Goal: Transaction & Acquisition: Purchase product/service

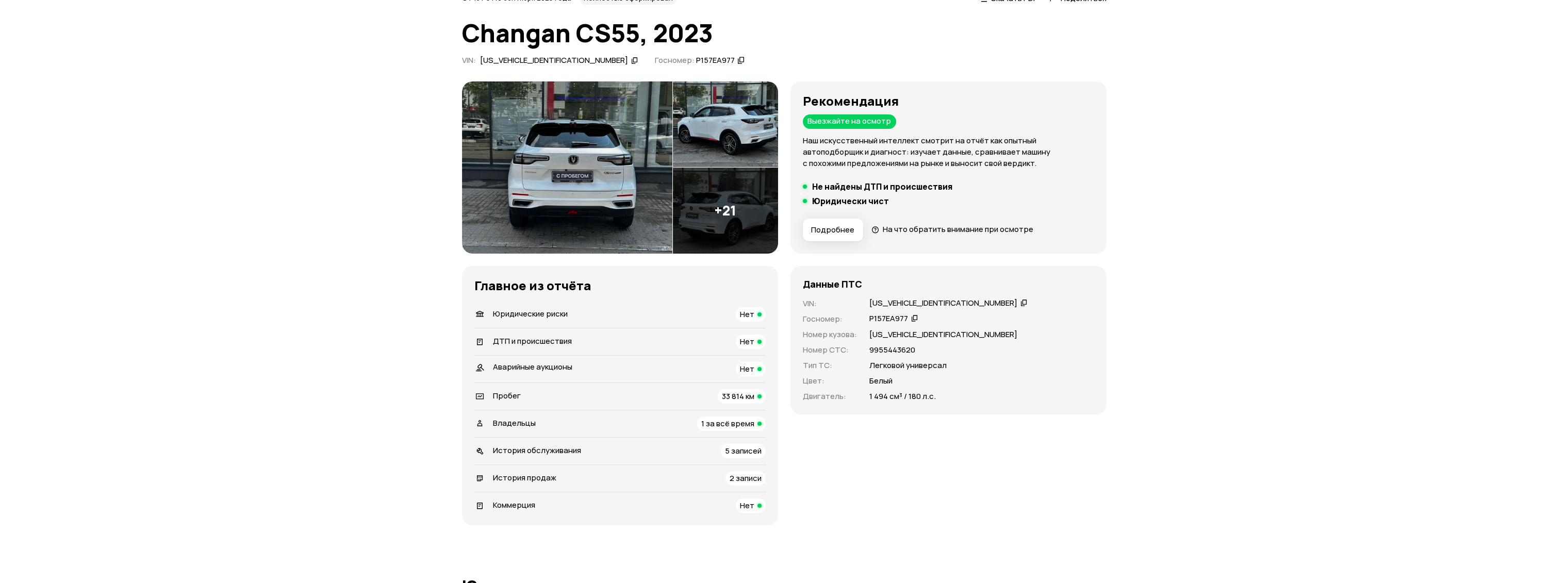
scroll to position [57, 0]
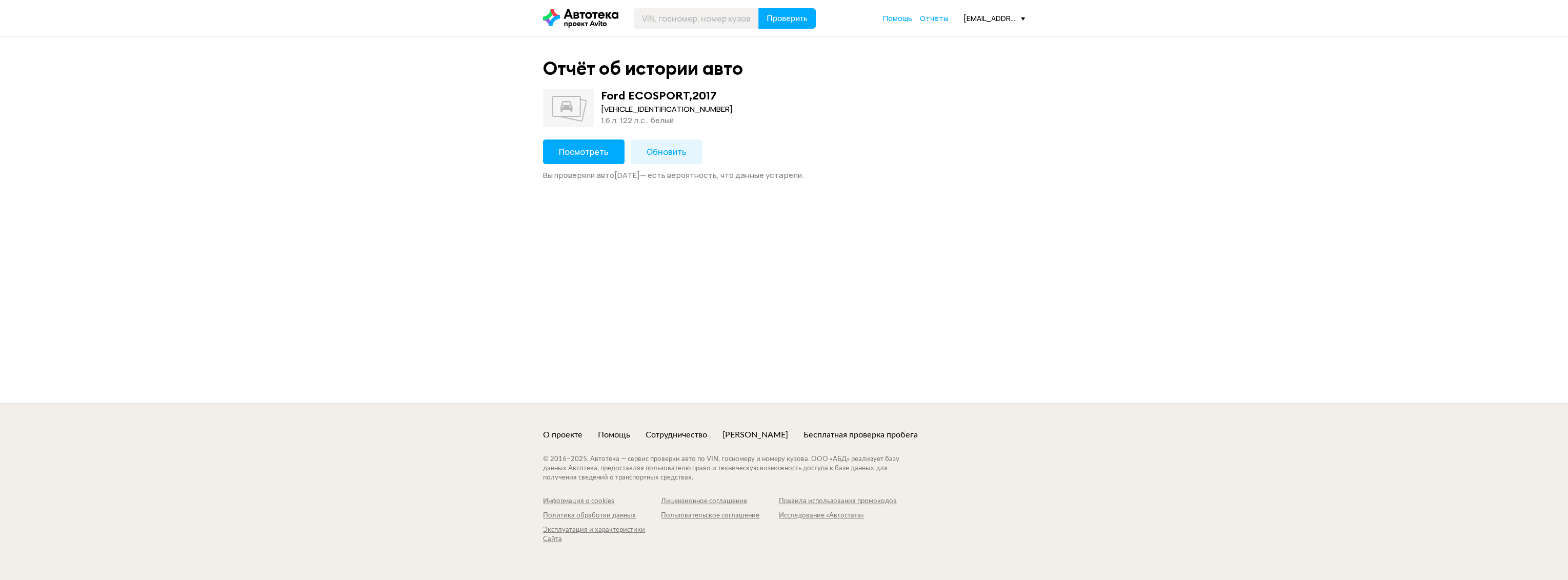
click at [582, 153] on span "Посмотреть" at bounding box center [584, 152] width 50 height 11
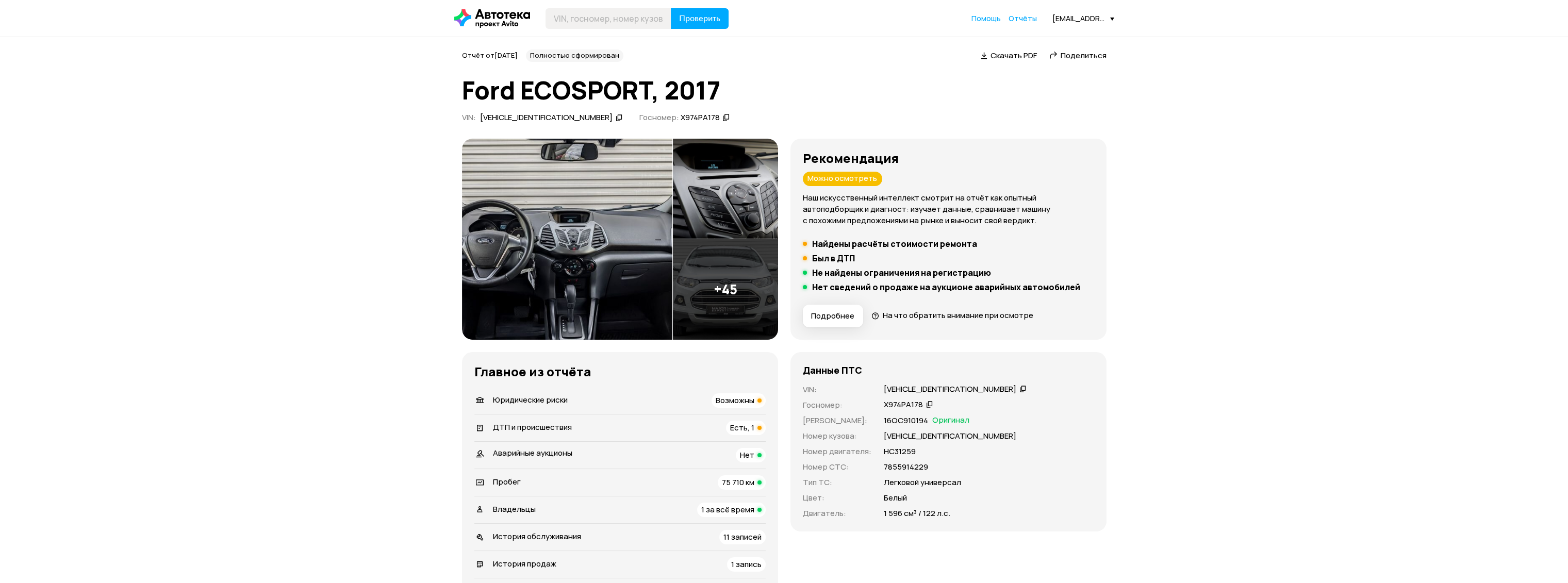
click at [549, 434] on div "ДТП и происшествия Есть, 1" at bounding box center [620, 428] width 291 height 14
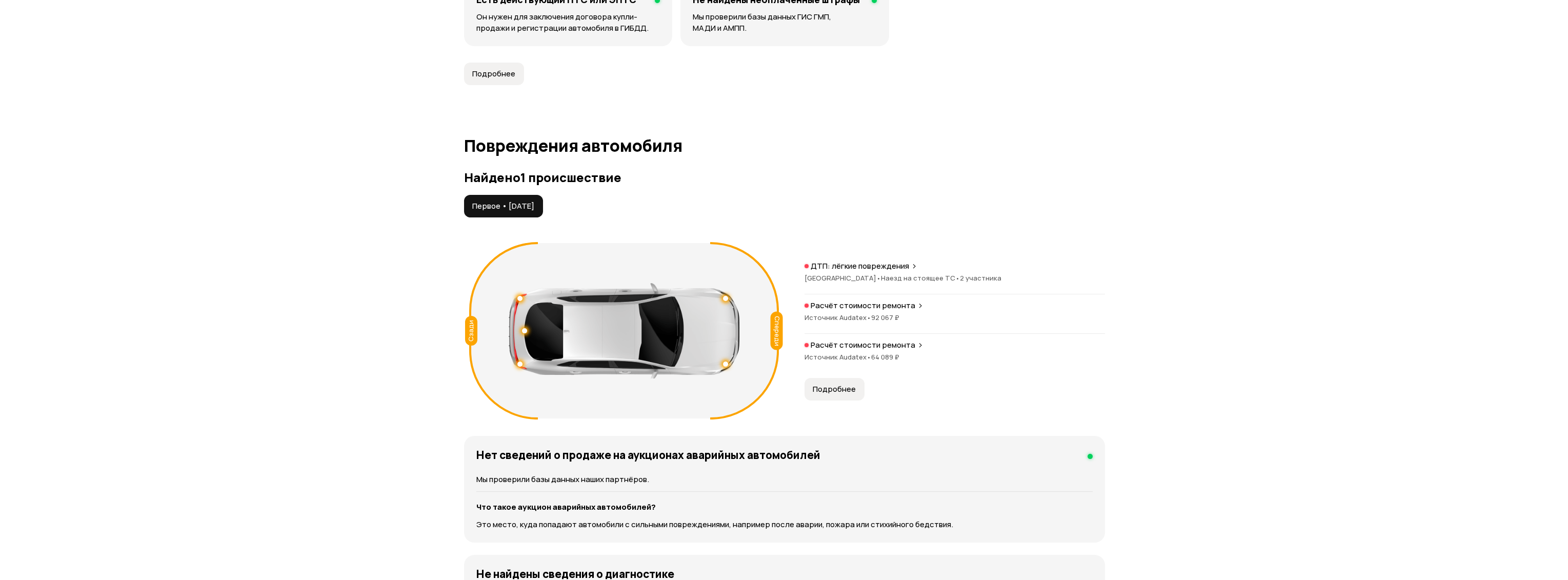
scroll to position [1084, 0]
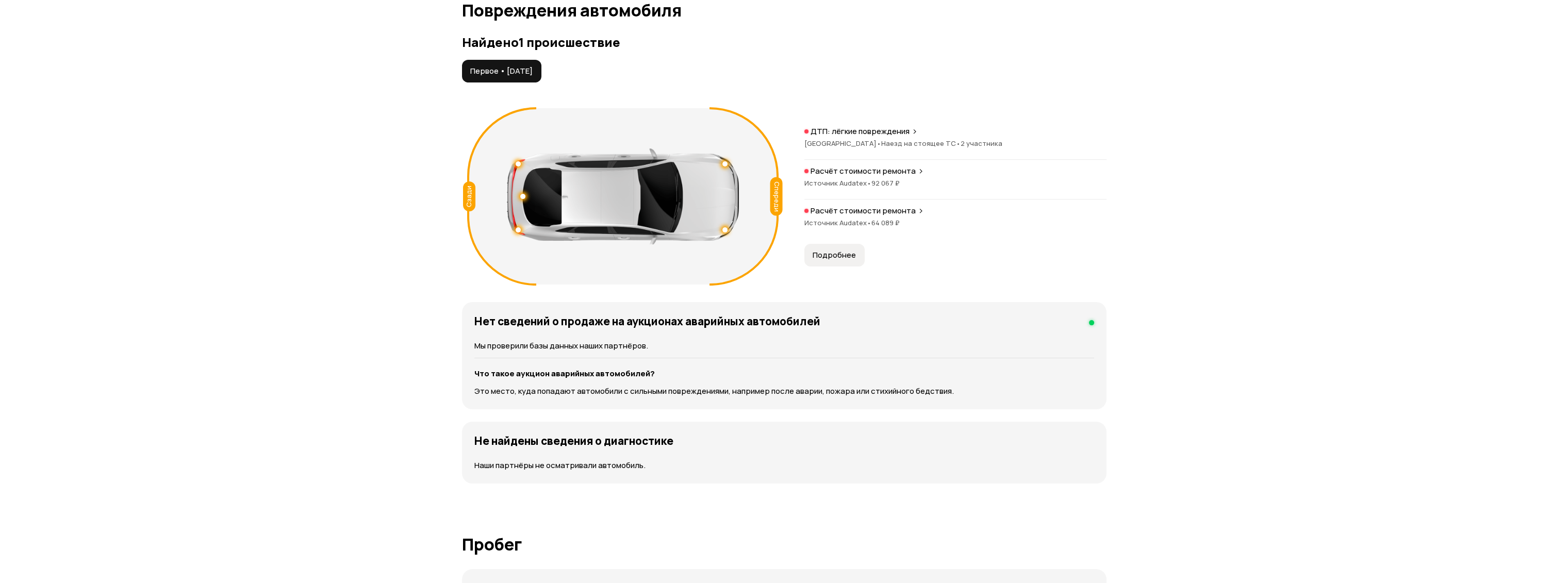
click at [863, 170] on p "Расчёт стоимости ремонта" at bounding box center [863, 172] width 105 height 11
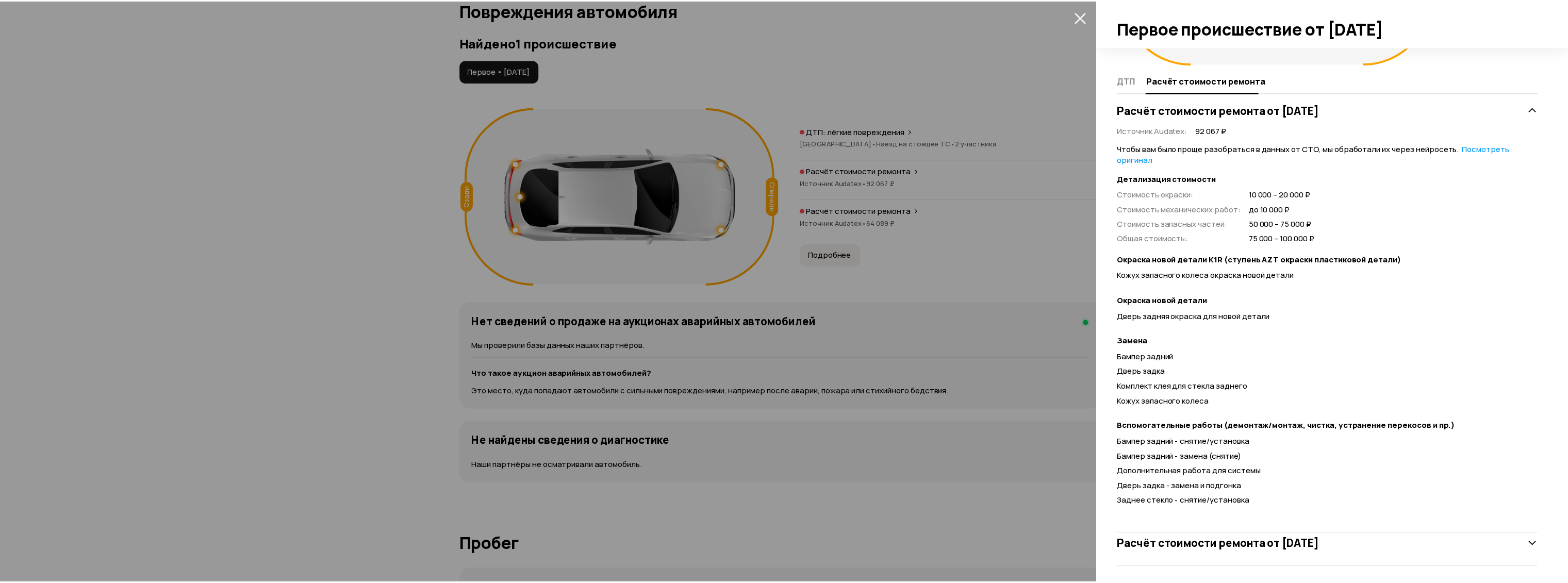
scroll to position [170, 0]
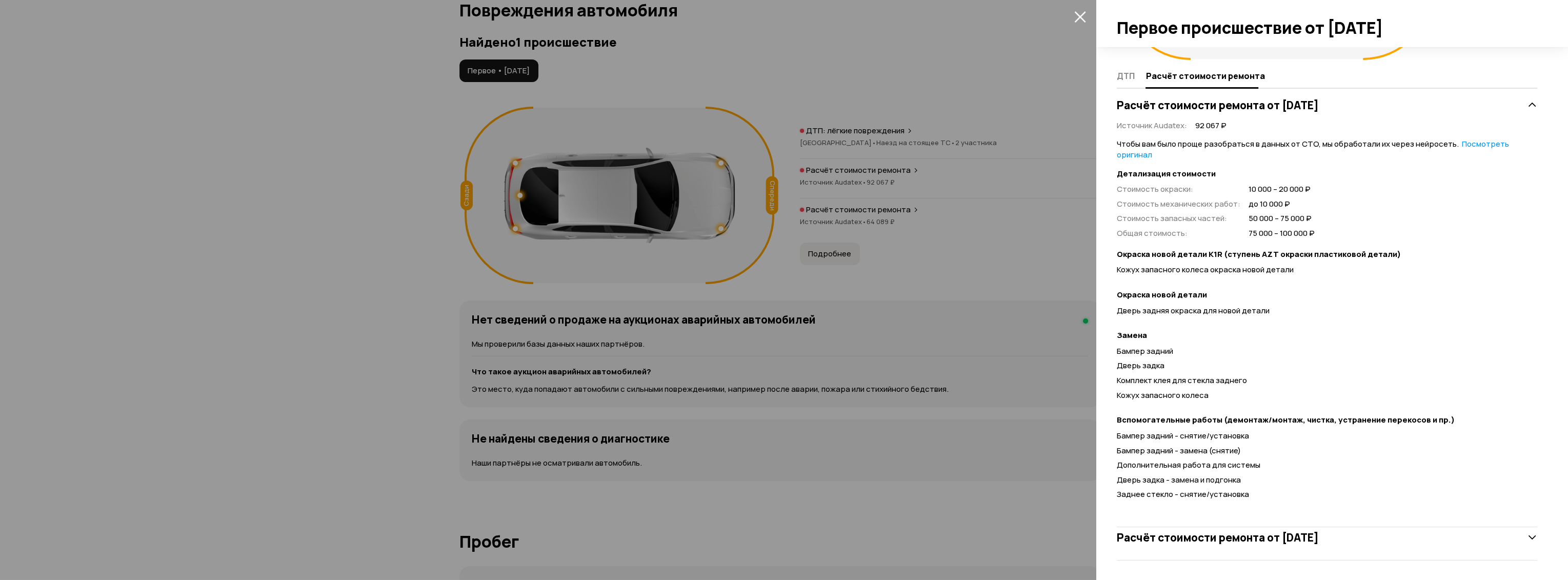
click at [920, 169] on div at bounding box center [784, 290] width 1568 height 580
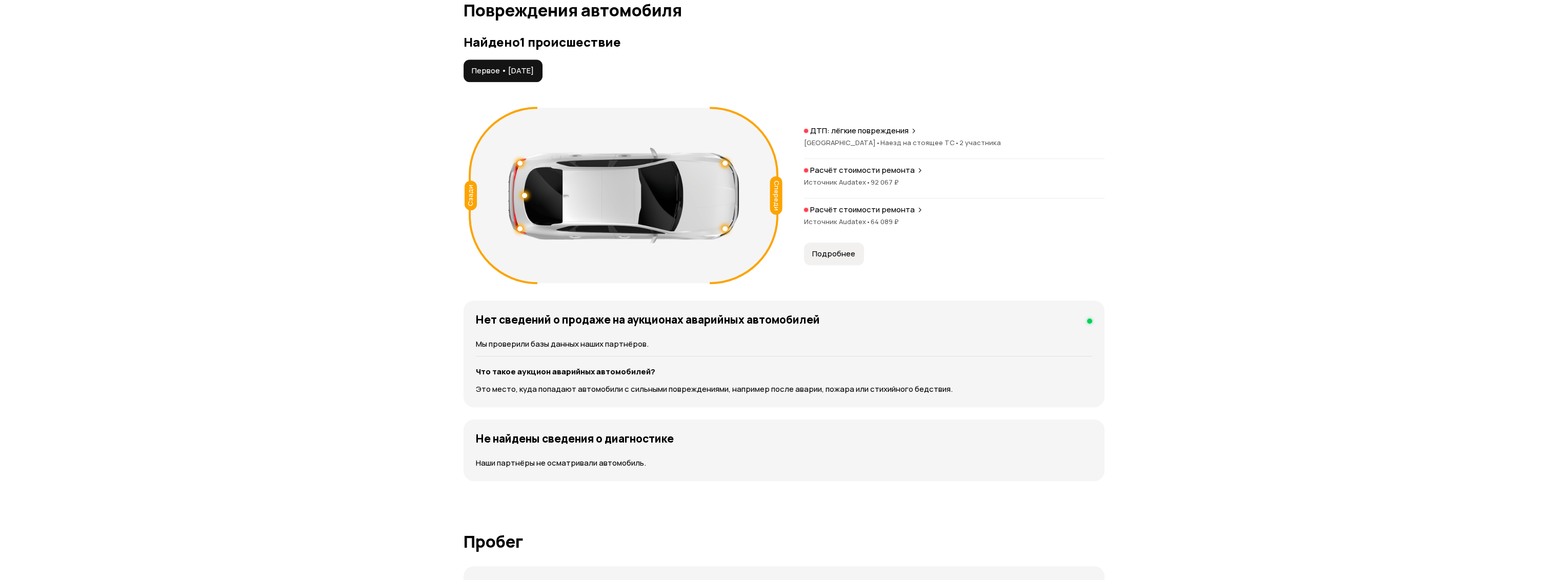
scroll to position [0, 0]
click at [852, 212] on p "Расчёт стоимости ремонта" at bounding box center [858, 210] width 105 height 10
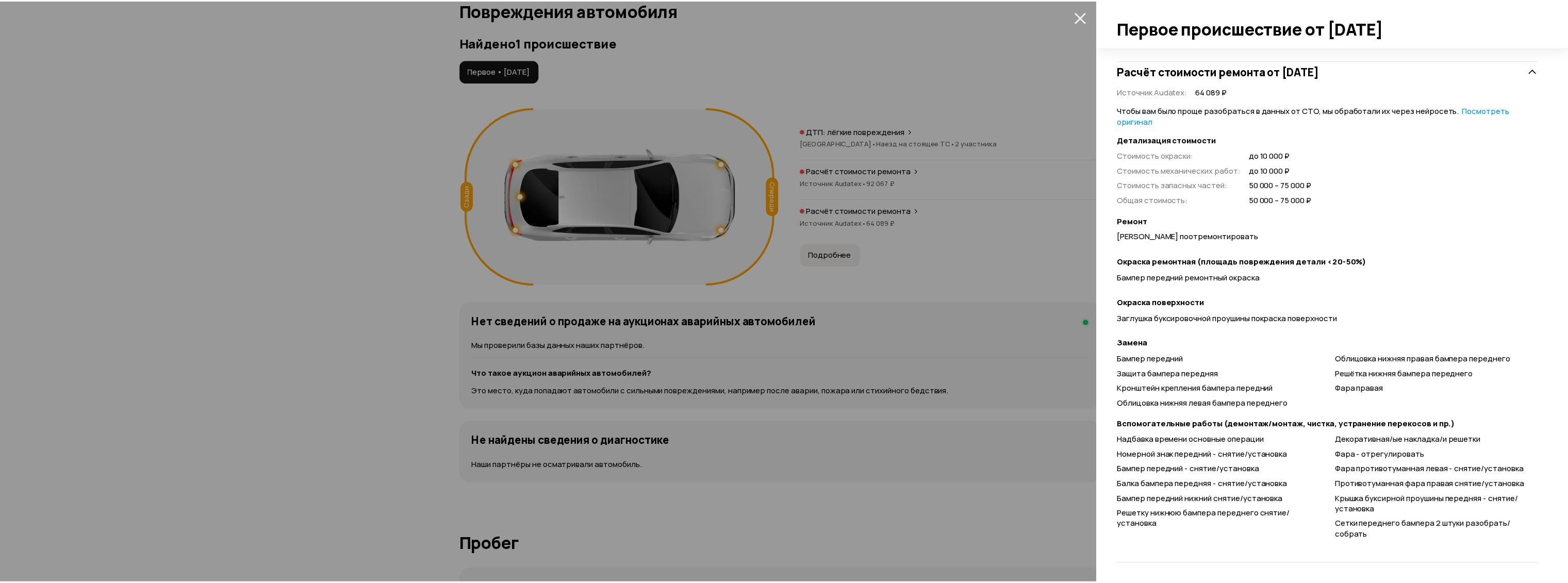
scroll to position [239, 0]
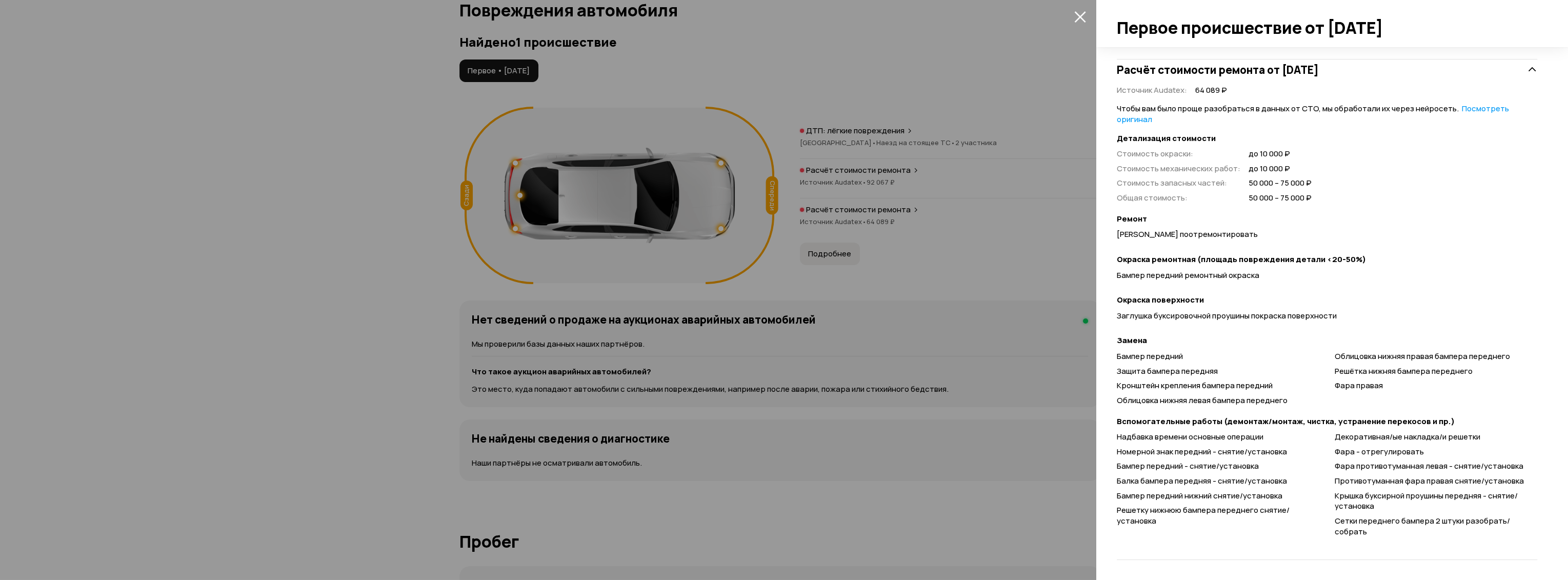
click at [922, 179] on div at bounding box center [784, 290] width 1568 height 580
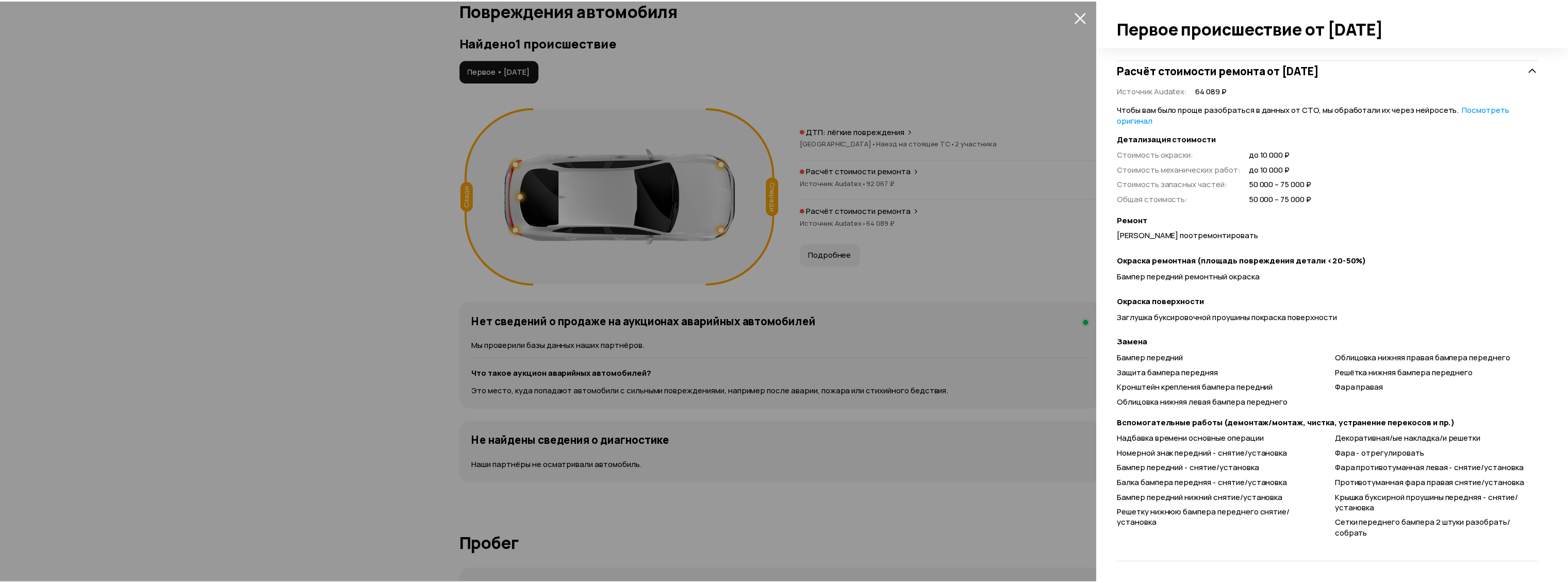
scroll to position [0, 0]
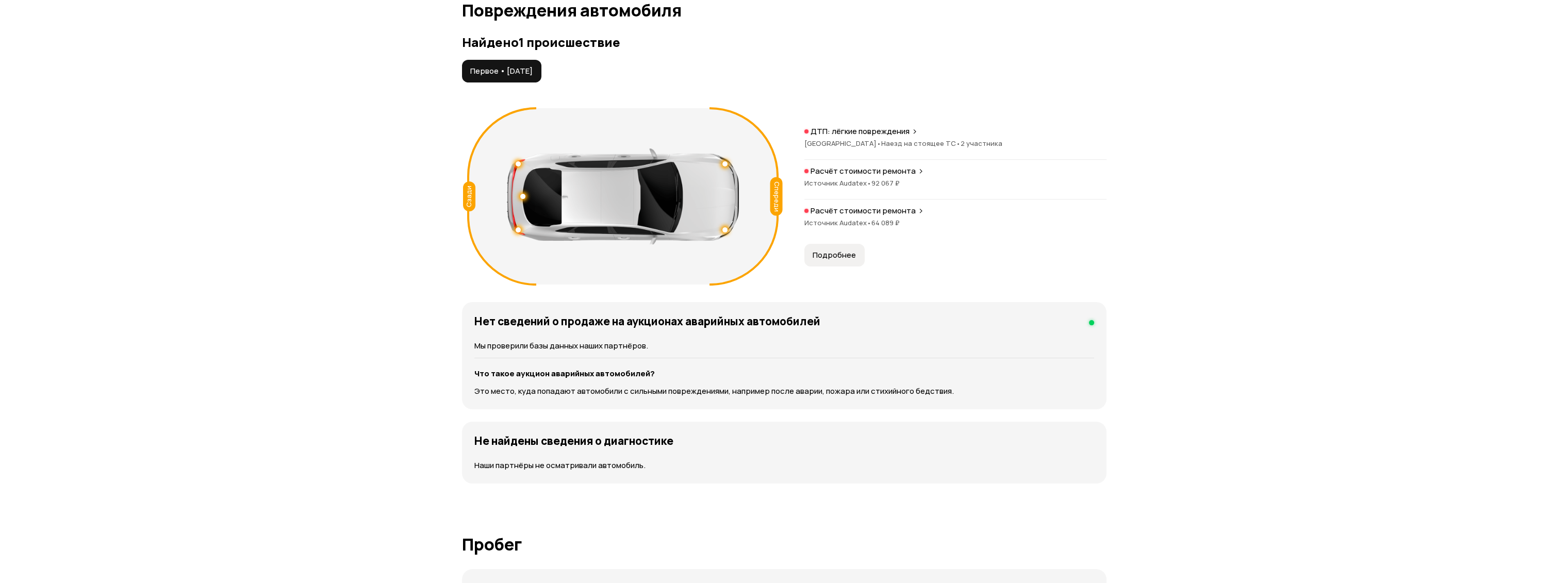
click at [893, 133] on p "ДТП: лёгкие повреждения" at bounding box center [860, 131] width 99 height 11
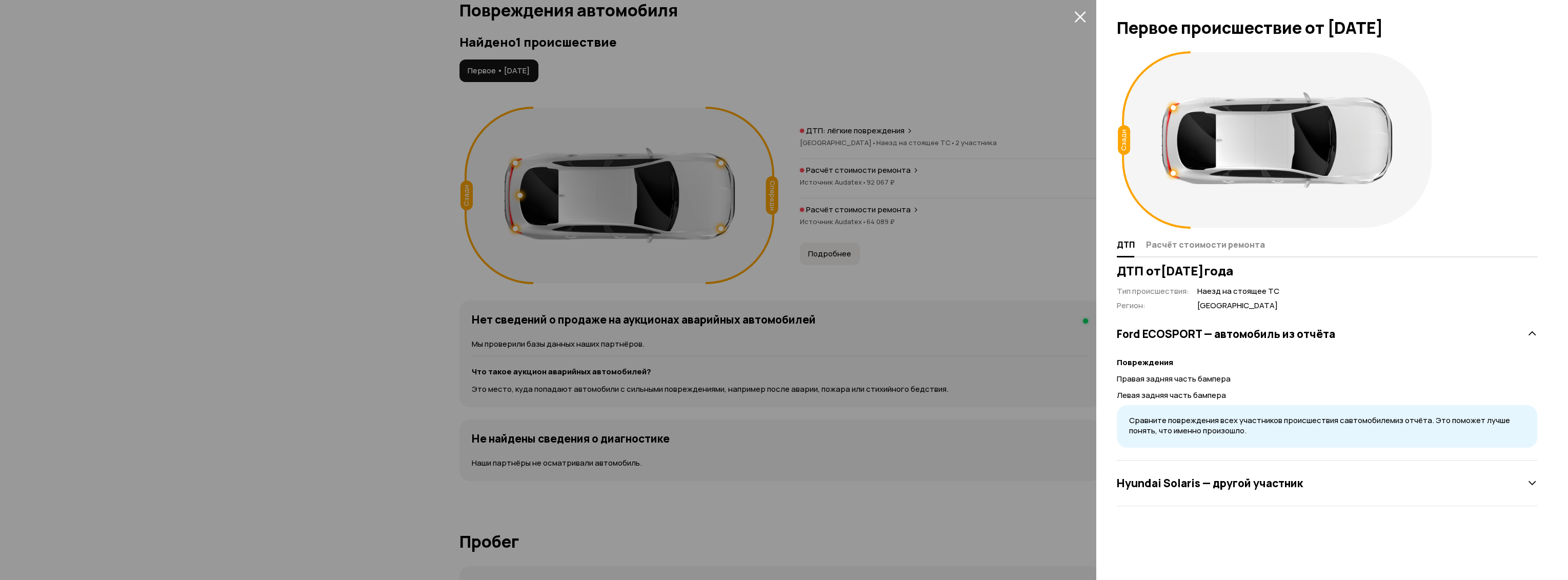
click at [960, 154] on div at bounding box center [784, 290] width 1568 height 580
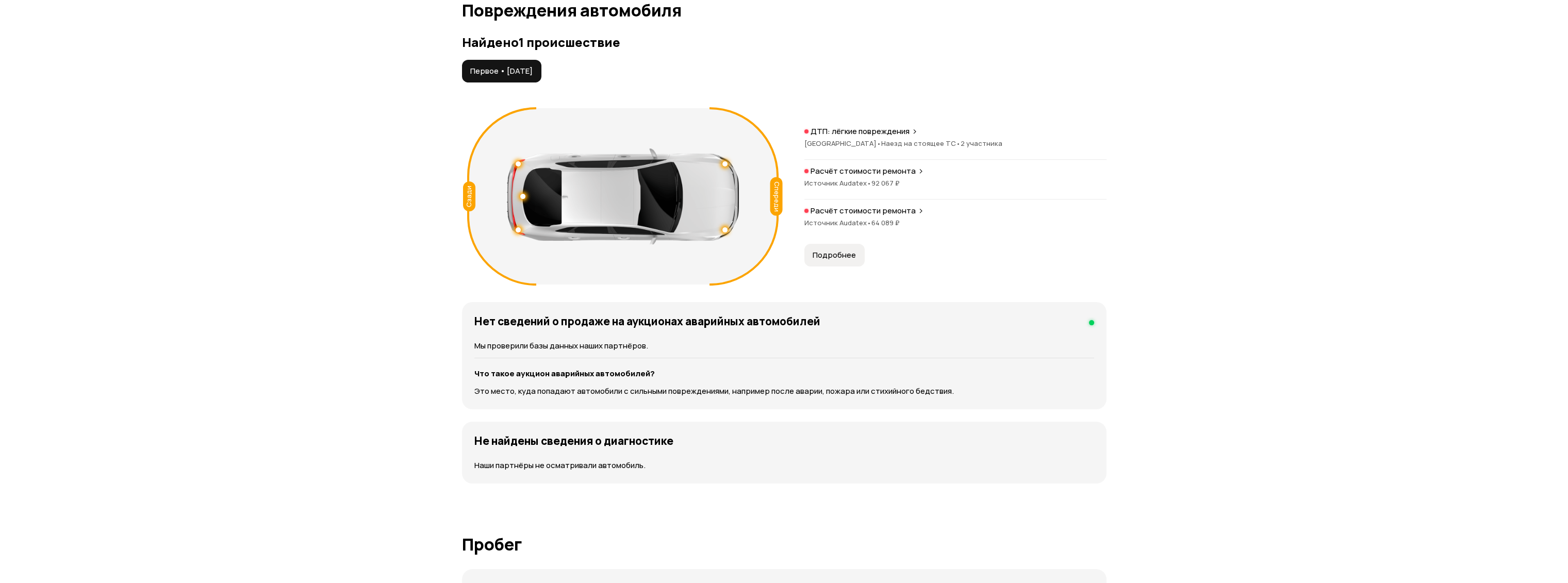
click at [855, 133] on p "ДТП: лёгкие повреждения" at bounding box center [860, 131] width 99 height 11
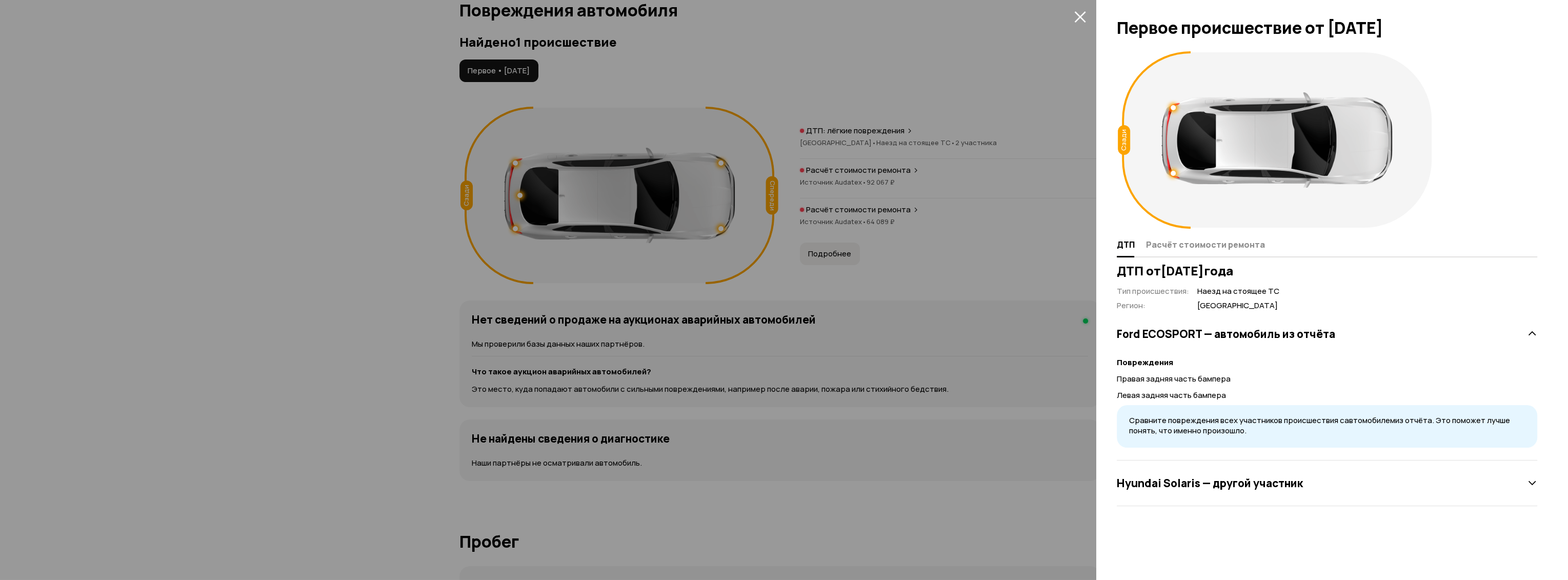
click at [988, 227] on div at bounding box center [784, 290] width 1568 height 580
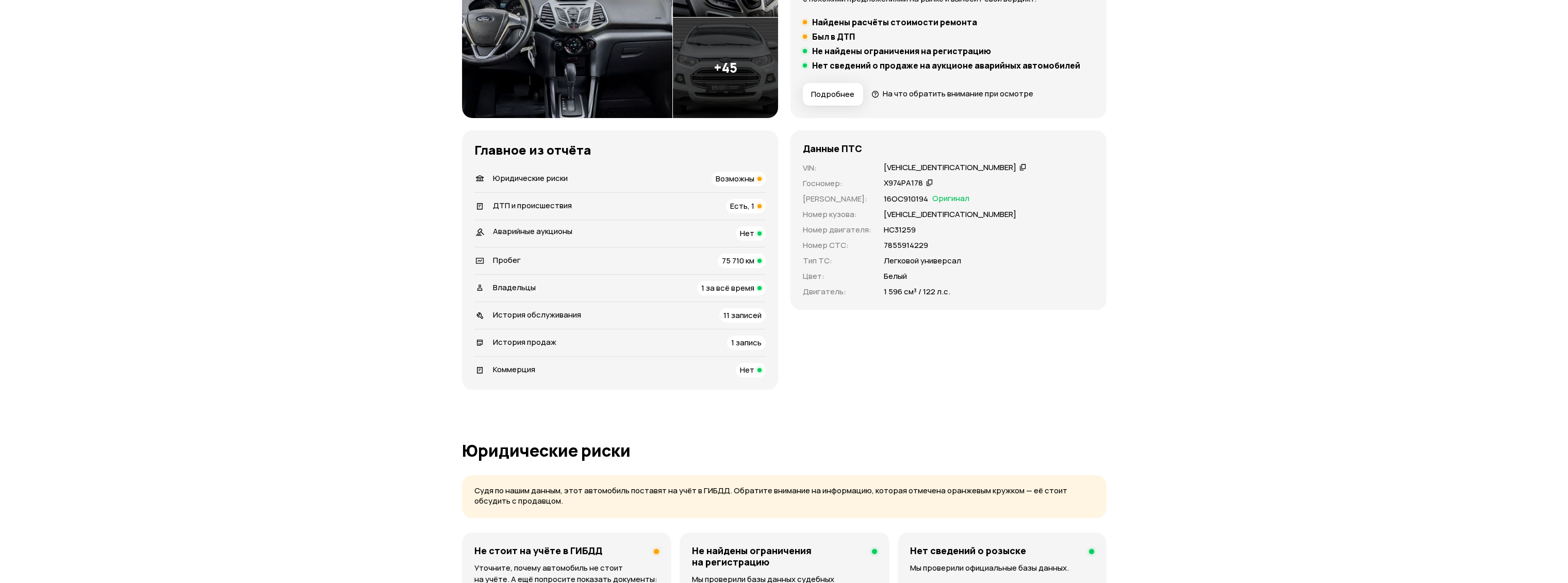
scroll to position [58, 0]
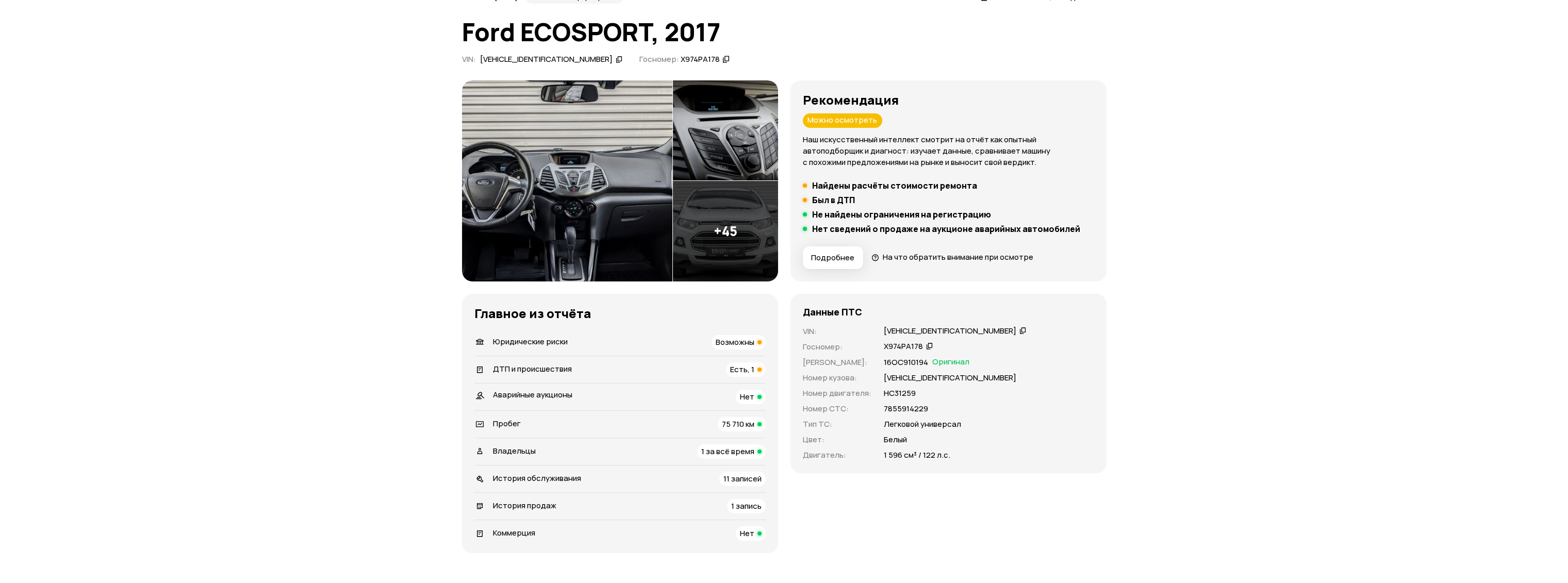
click at [643, 335] on div "Юридические риски Возможны" at bounding box center [620, 342] width 291 height 14
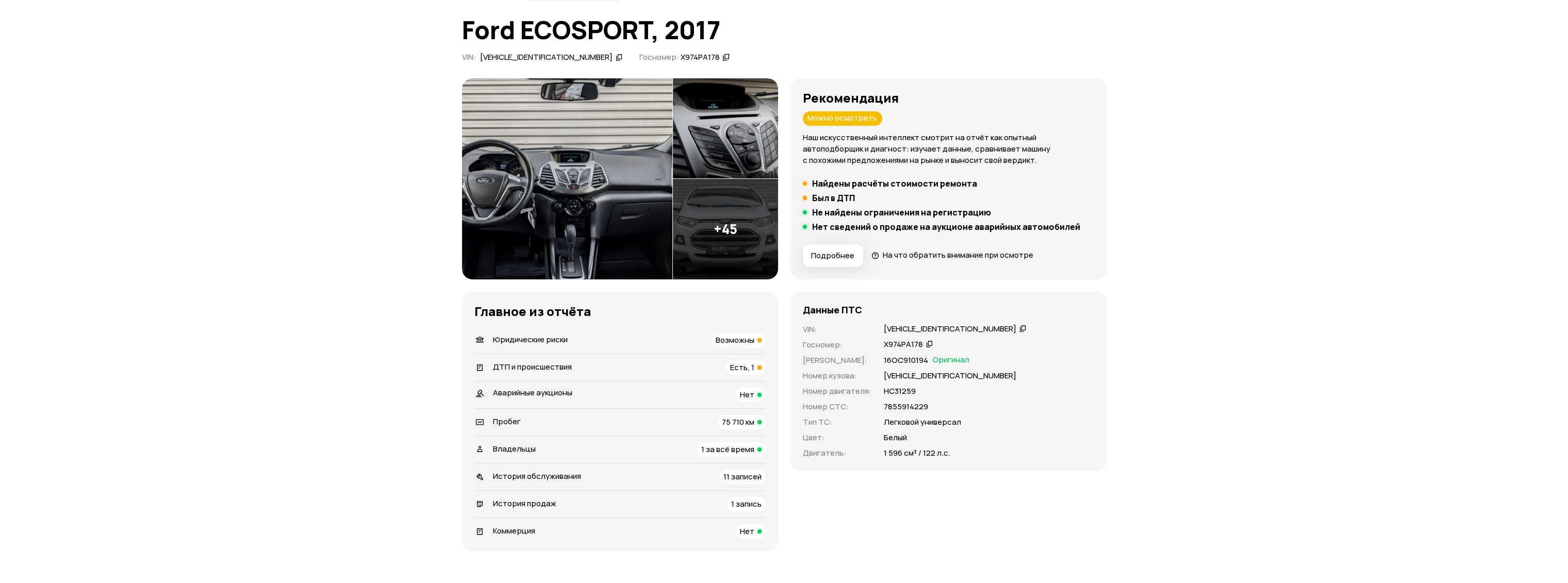
scroll to position [57, 0]
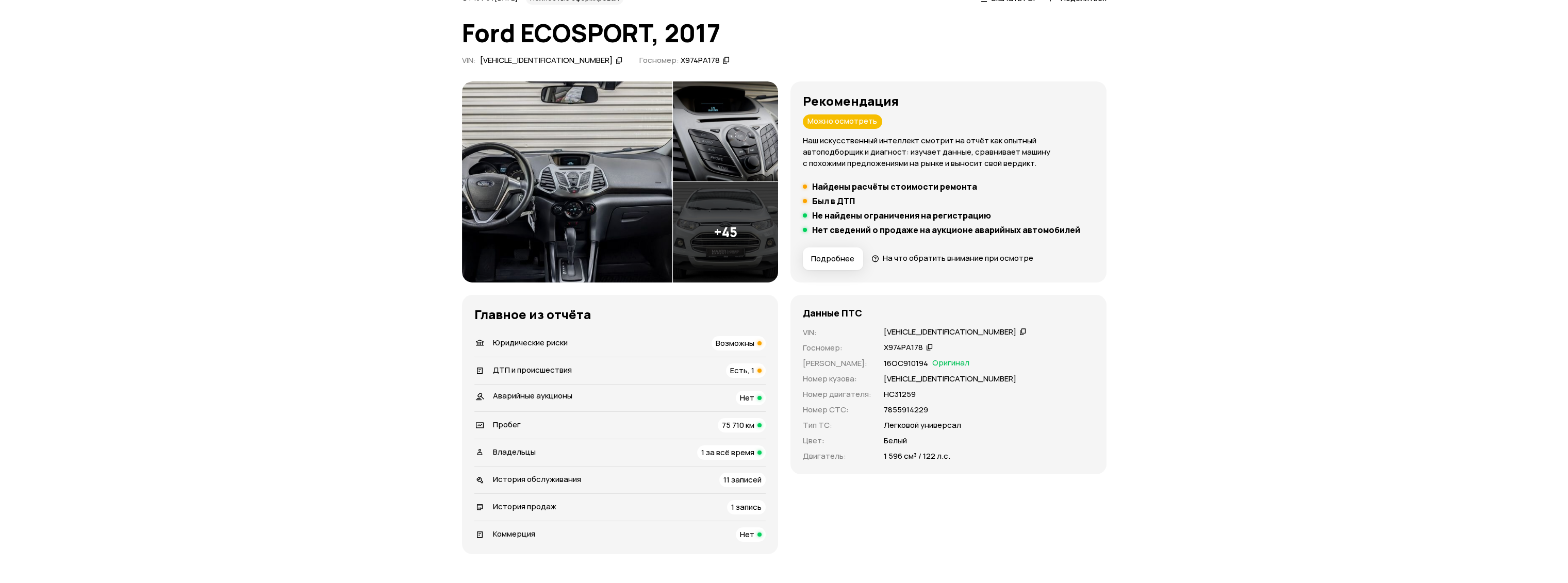
click at [755, 214] on img at bounding box center [726, 232] width 105 height 101
click at [1020, 331] on icon at bounding box center [1023, 332] width 7 height 11
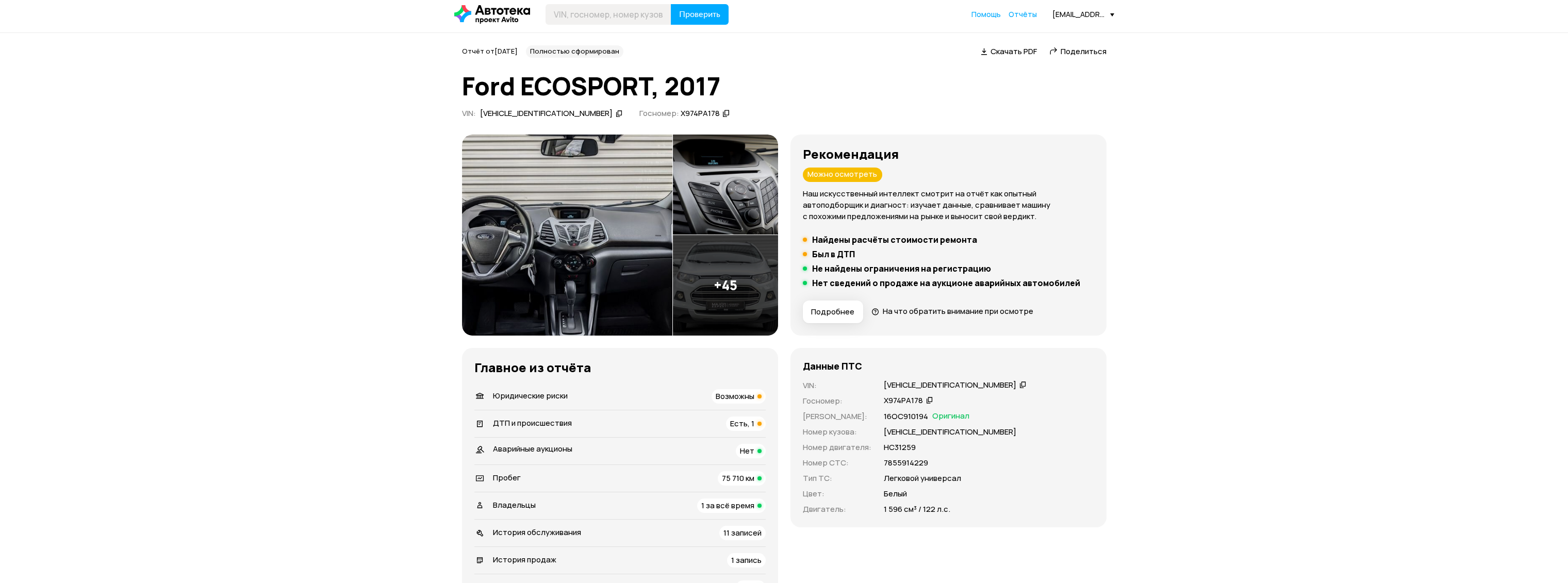
scroll to position [0, 0]
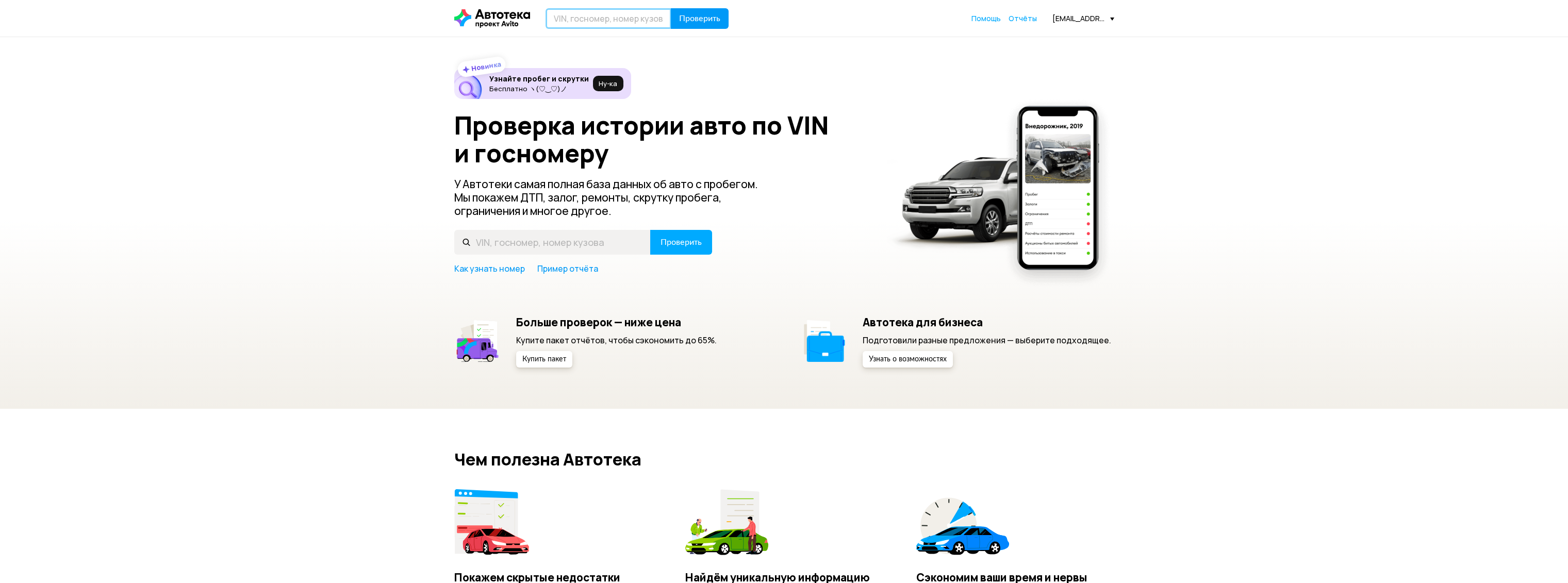
drag, startPoint x: 649, startPoint y: 25, endPoint x: 678, endPoint y: 23, distance: 29.1
click at [648, 25] on input "text" at bounding box center [608, 18] width 126 height 20
paste input "Z6FLXXECHLFC03789"
type input "Z6FLXXECHLFC03789"
click at [739, 18] on div "Z6FLXXECHLFC03789 Проверить Помощь Отчёты a.ovchinnikov@tradeintver.ru" at bounding box center [784, 18] width 671 height 20
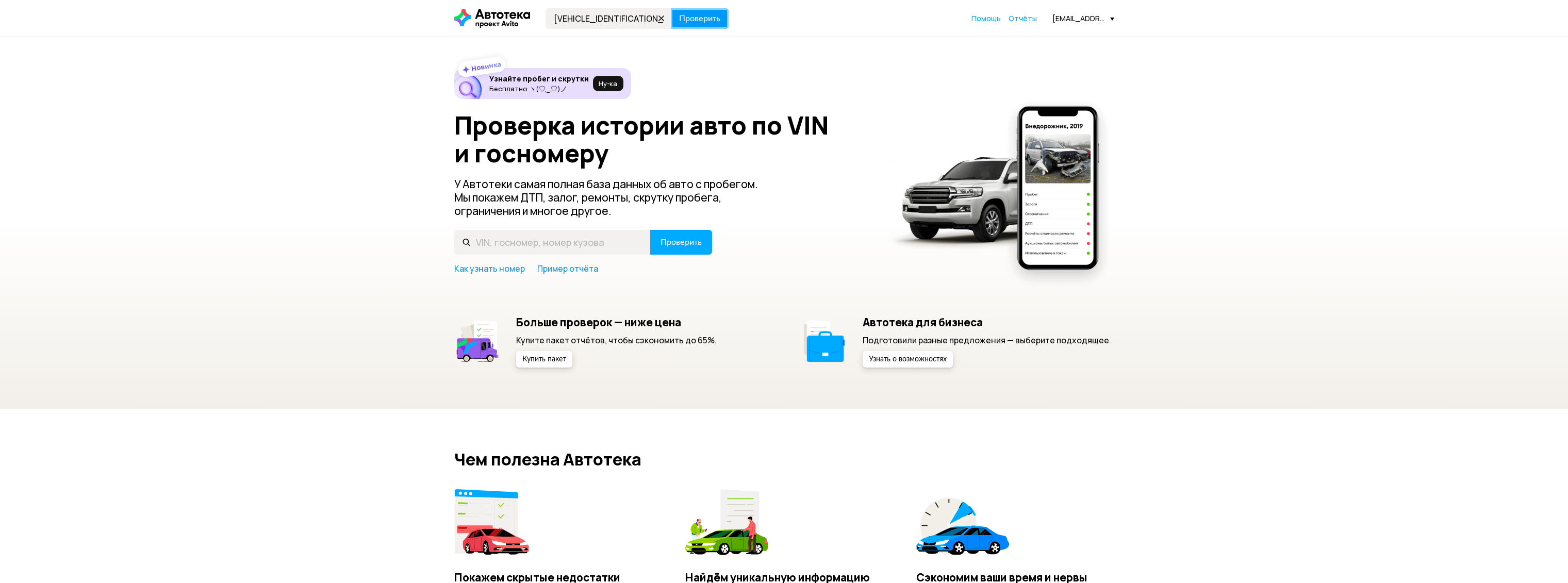
click at [722, 25] on button "Проверить" at bounding box center [700, 18] width 58 height 20
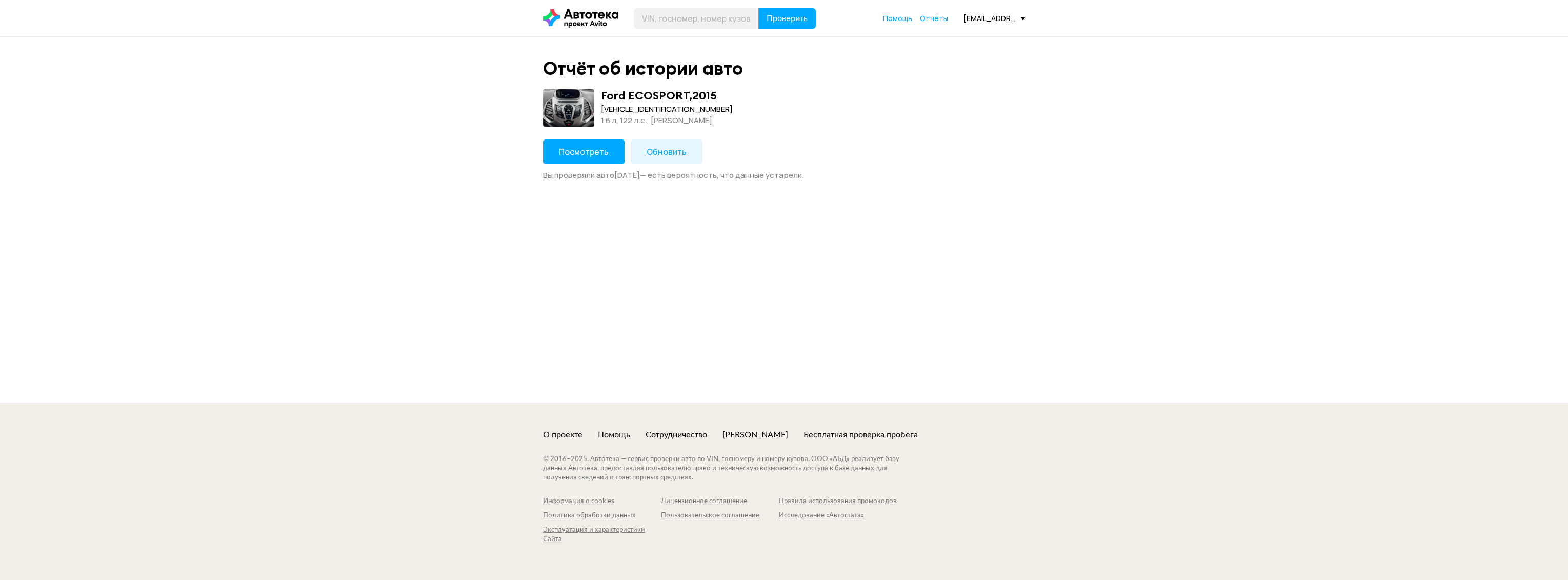
click at [559, 144] on button "Посмотреть" at bounding box center [584, 152] width 82 height 25
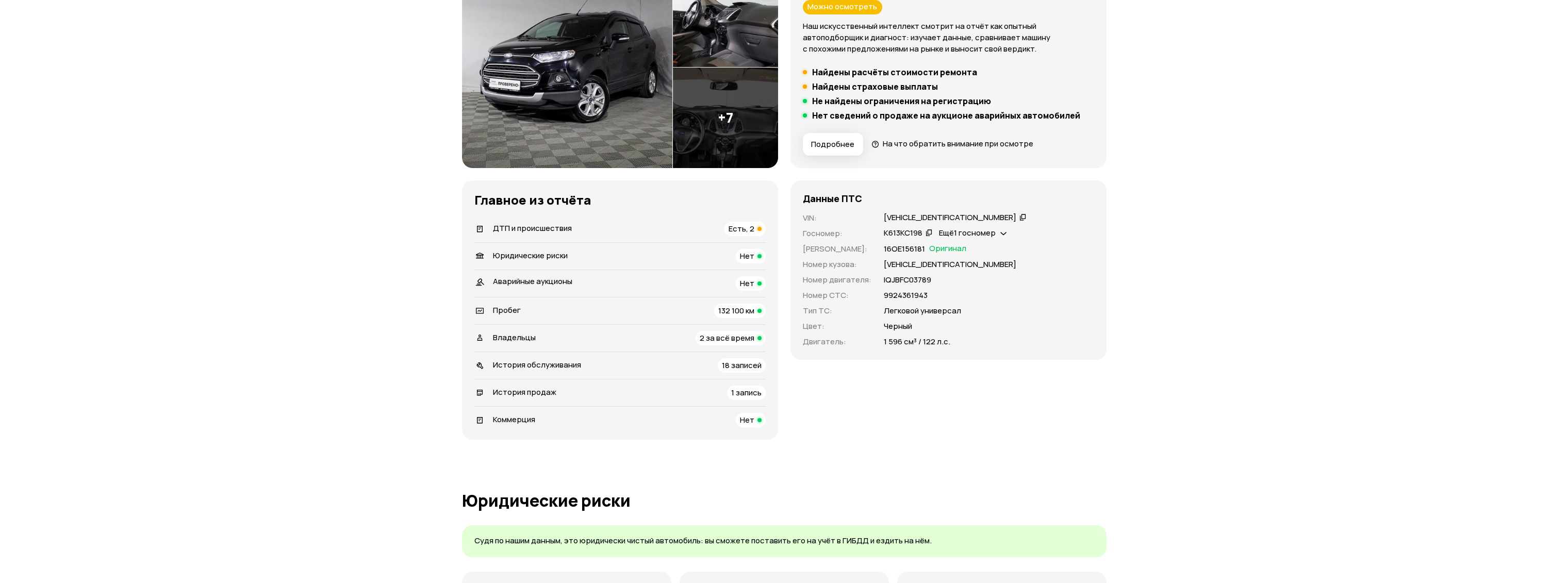
click at [565, 230] on span "ДТП и происшествия" at bounding box center [533, 228] width 79 height 11
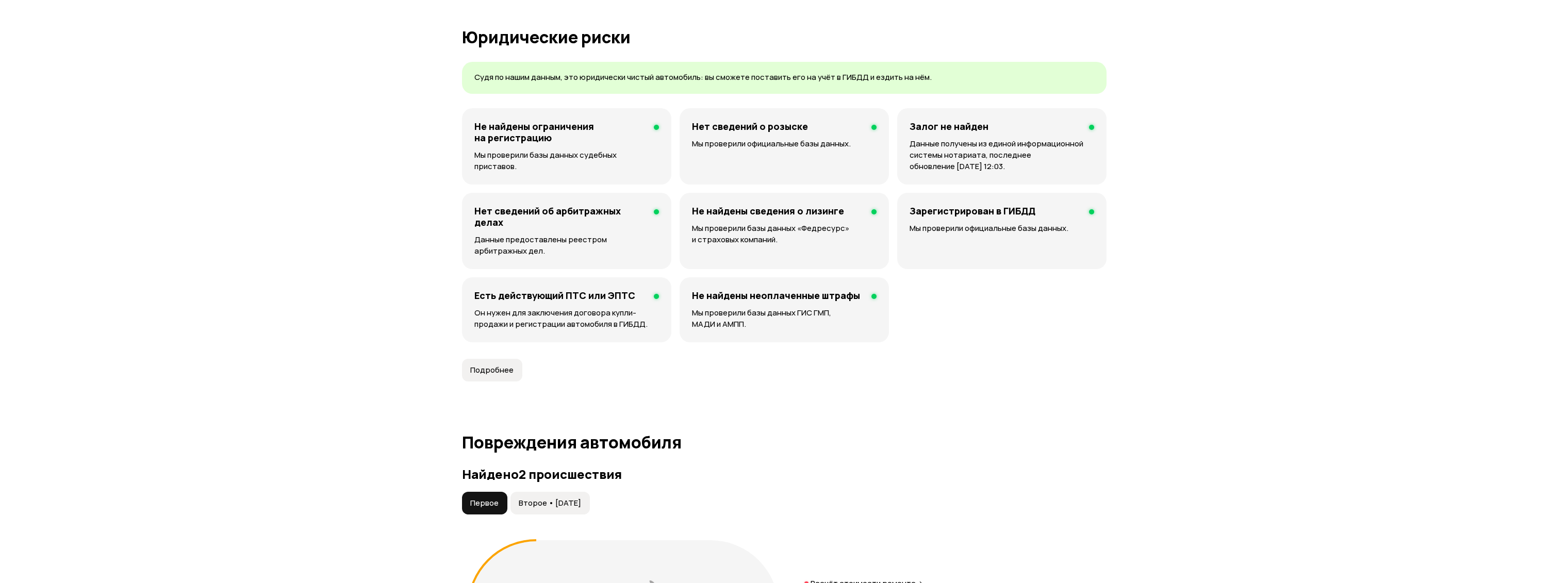
scroll to position [609, 0]
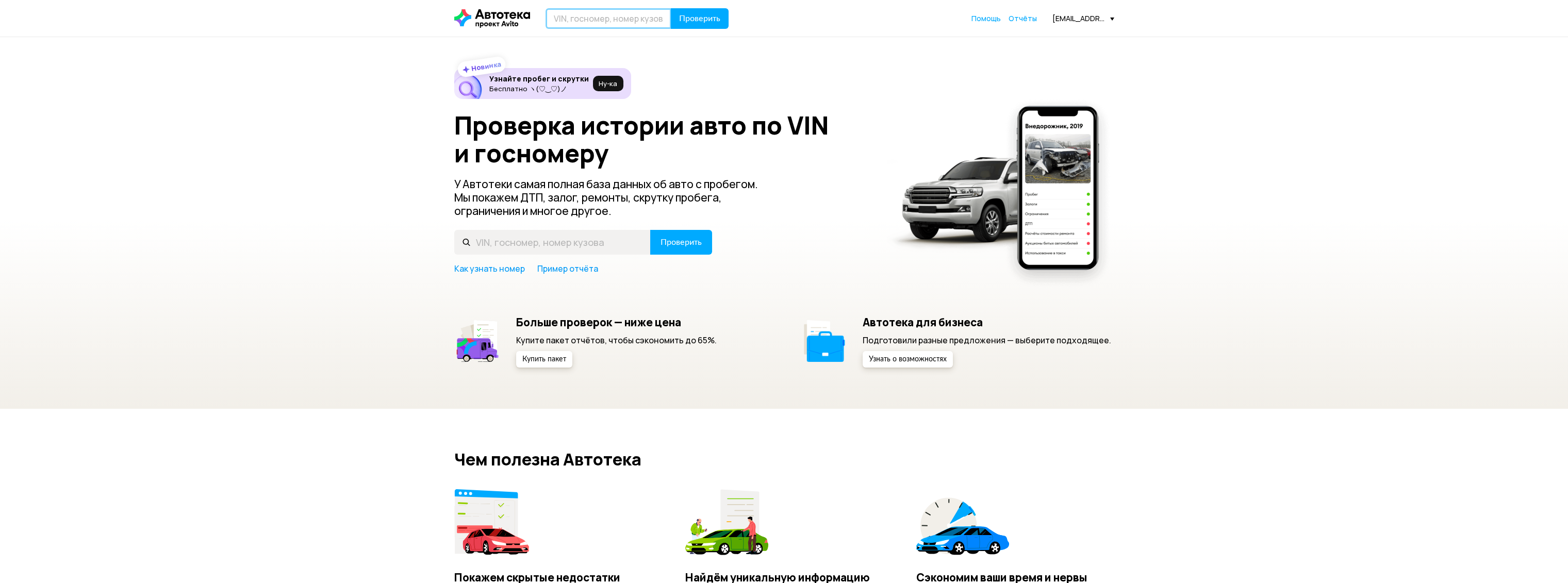
click at [650, 12] on input "text" at bounding box center [608, 18] width 126 height 20
paste input "[VEHICLE_IDENTIFICATION_NUMBER]"
type input "[VEHICLE_IDENTIFICATION_NUMBER]"
click at [705, 19] on span "Проверить" at bounding box center [700, 18] width 41 height 9
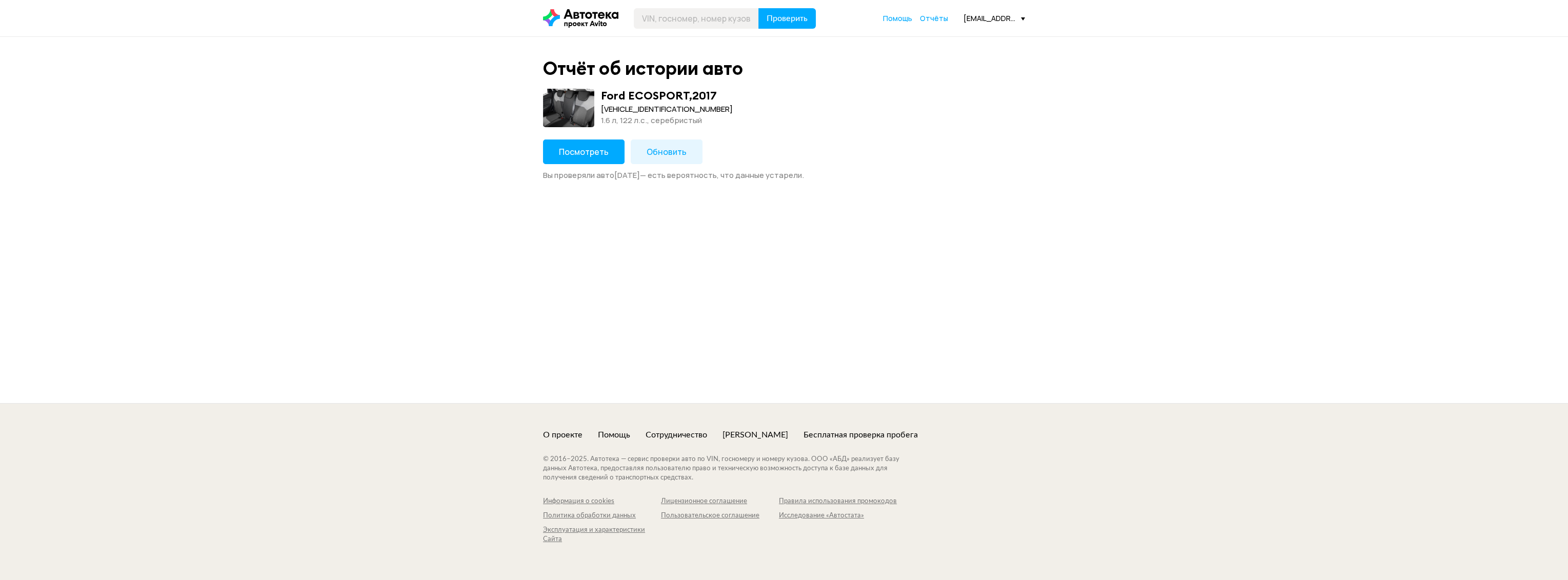
click at [575, 144] on button "Посмотреть" at bounding box center [584, 152] width 82 height 25
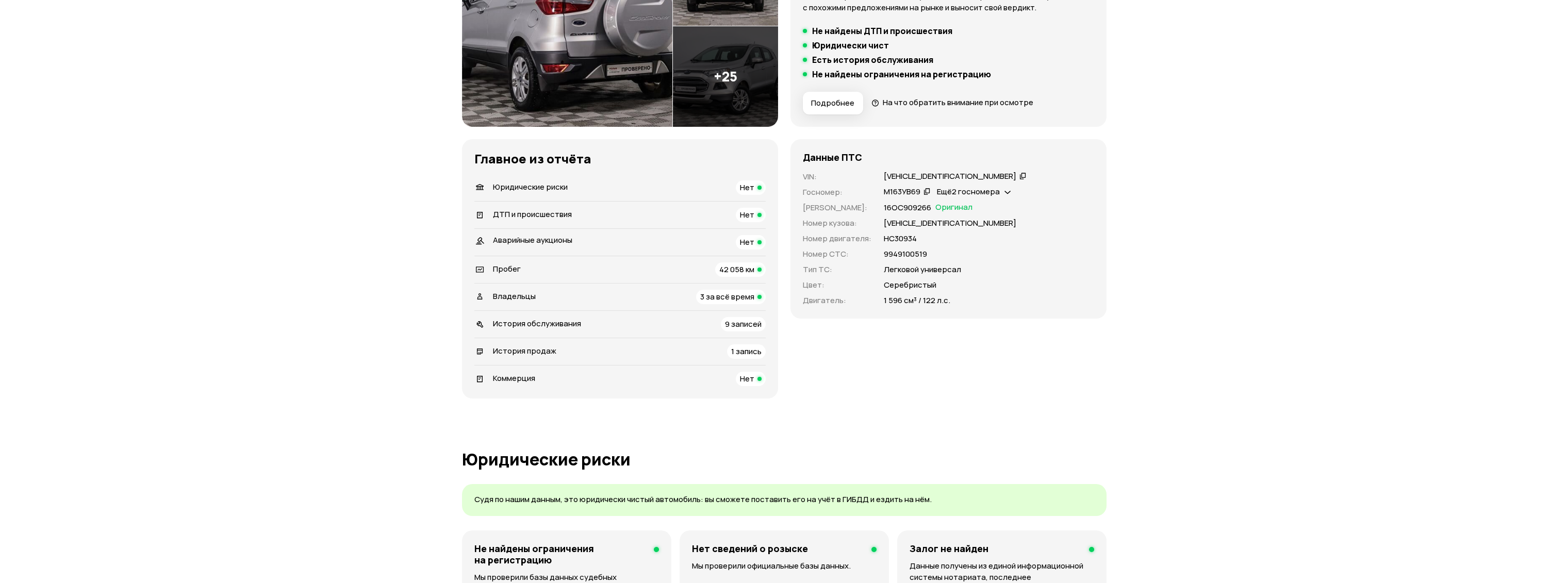
scroll to position [172, 0]
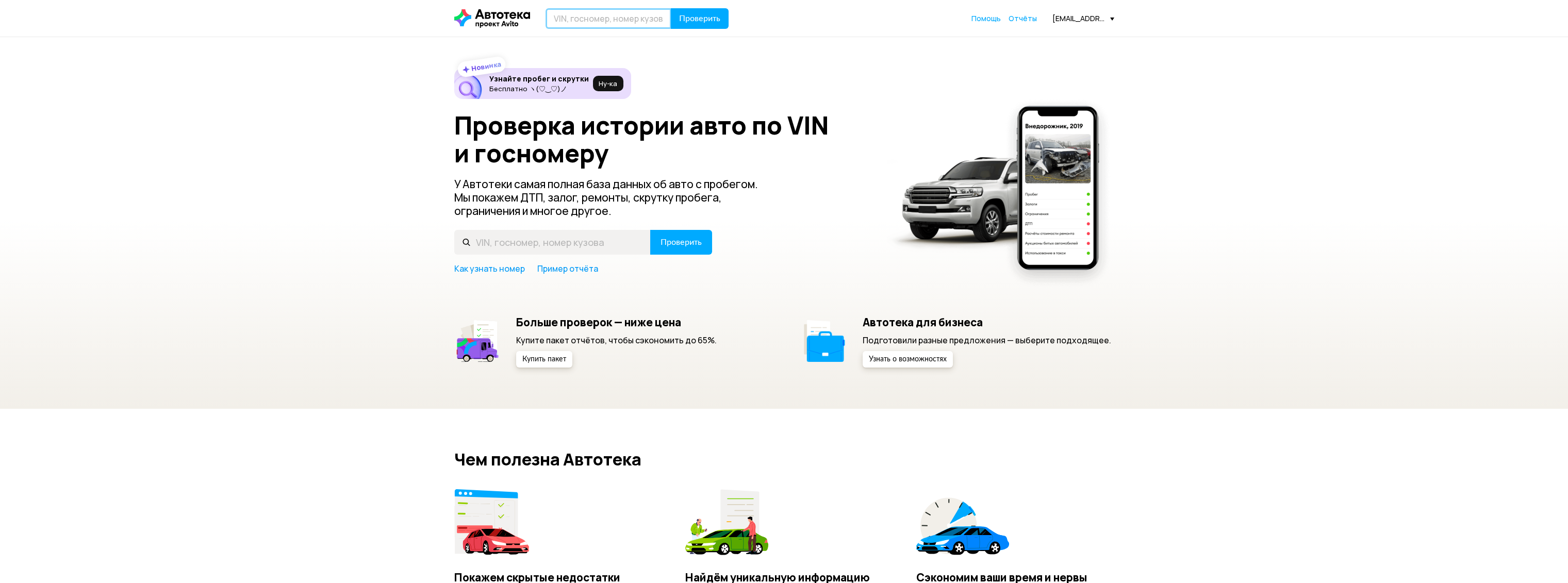
click at [642, 25] on input "text" at bounding box center [608, 18] width 126 height 20
paste input "[VEHICLE_IDENTIFICATION_NUMBER]"
type input "[VEHICLE_IDENTIFICATION_NUMBER]"
click at [689, 15] on span "Проверить" at bounding box center [700, 18] width 41 height 9
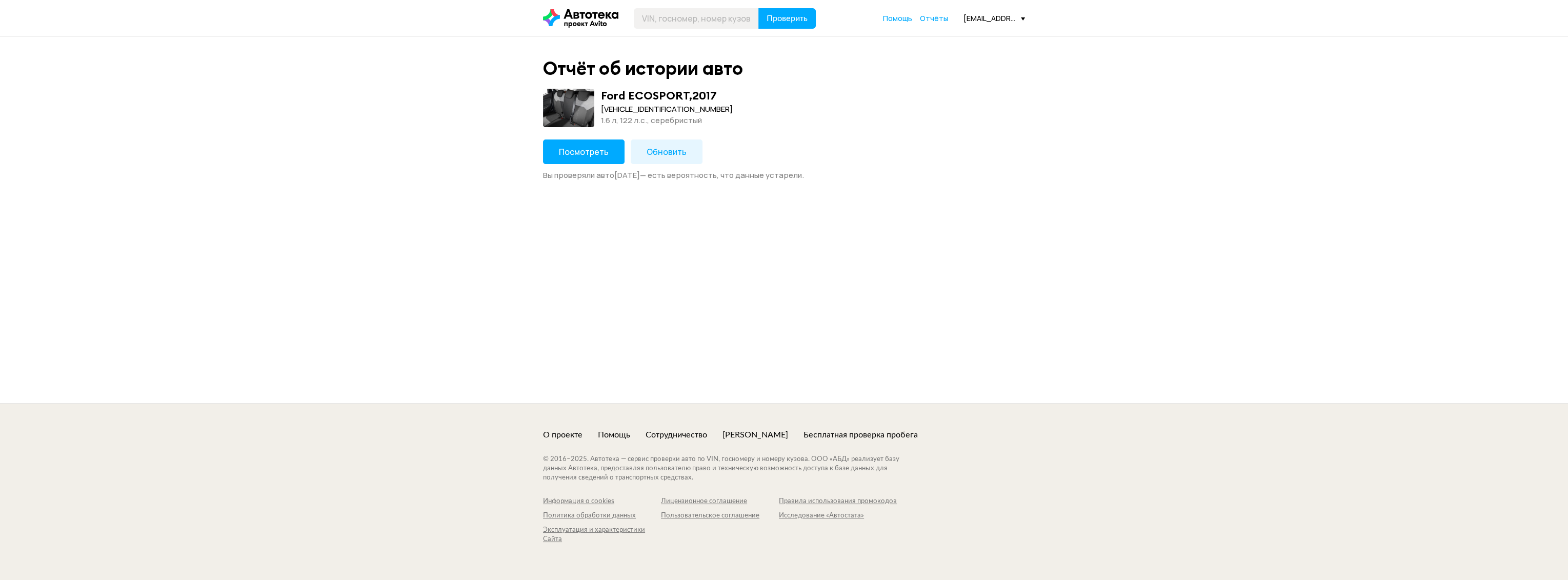
click at [597, 158] on button "Посмотреть" at bounding box center [584, 152] width 82 height 25
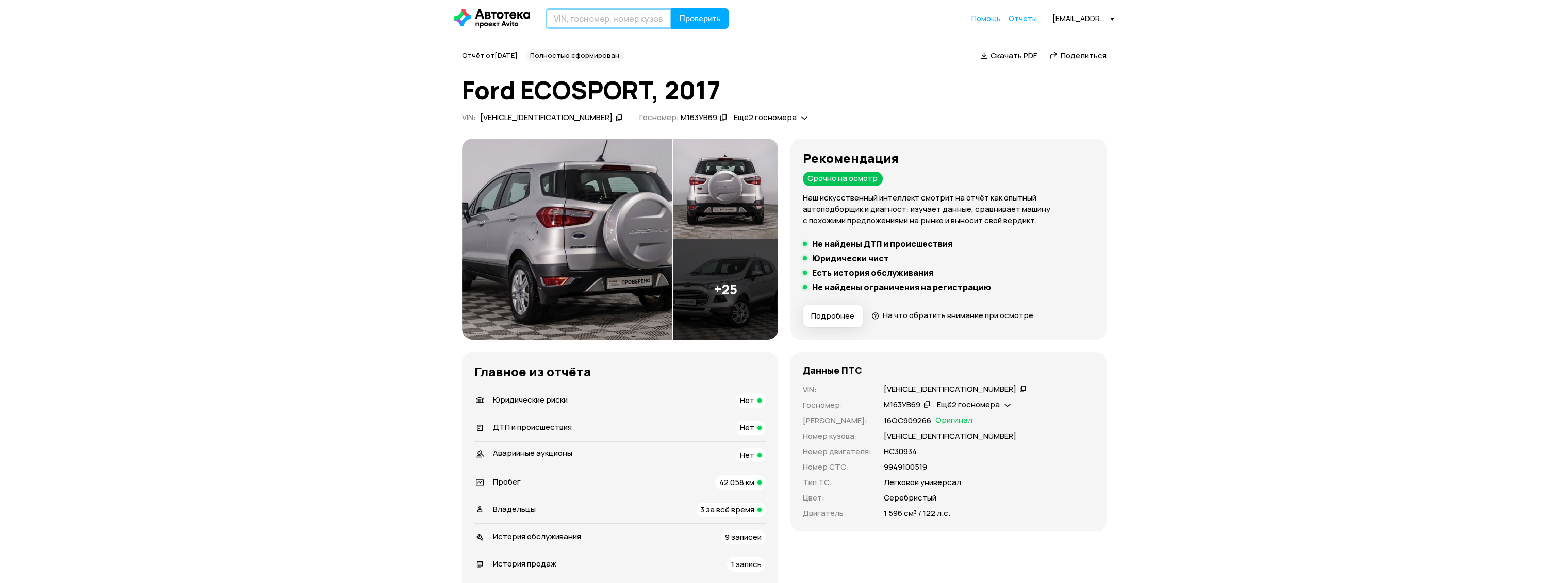
drag, startPoint x: 649, startPoint y: 24, endPoint x: 659, endPoint y: 21, distance: 10.4
click at [650, 24] on input "text" at bounding box center [608, 18] width 126 height 20
paste input "Z6FLXXECHLHC31254"
type input "Z6FLXXECHLHC31254"
click at [681, 17] on span "Проверить" at bounding box center [700, 18] width 41 height 9
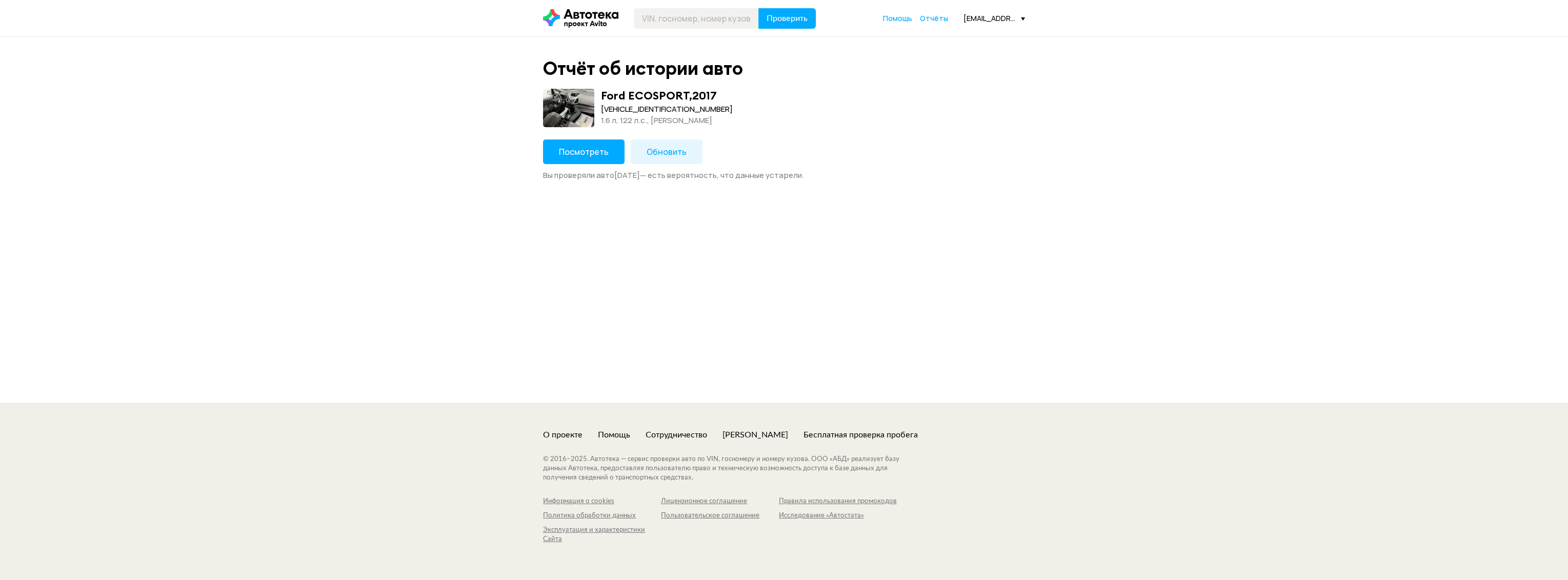
click at [590, 143] on button "Посмотреть" at bounding box center [584, 152] width 82 height 25
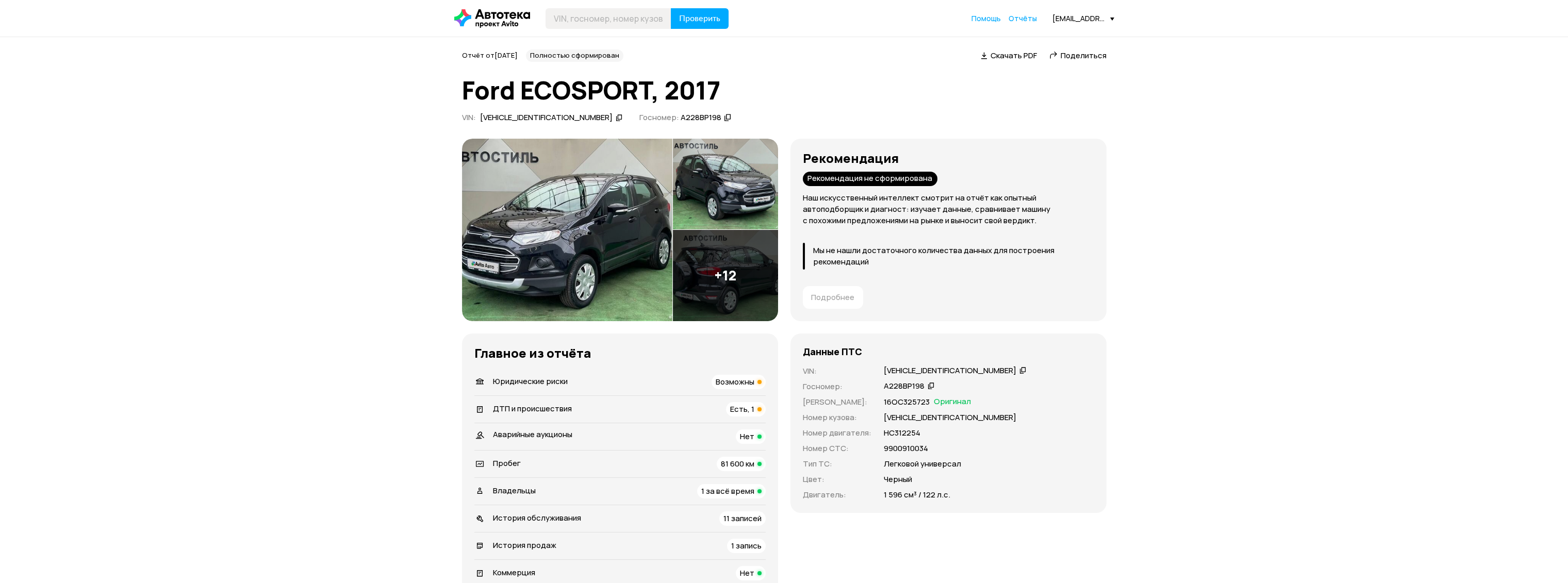
click at [596, 413] on div "ДТП и происшествия Есть, 1" at bounding box center [620, 409] width 291 height 14
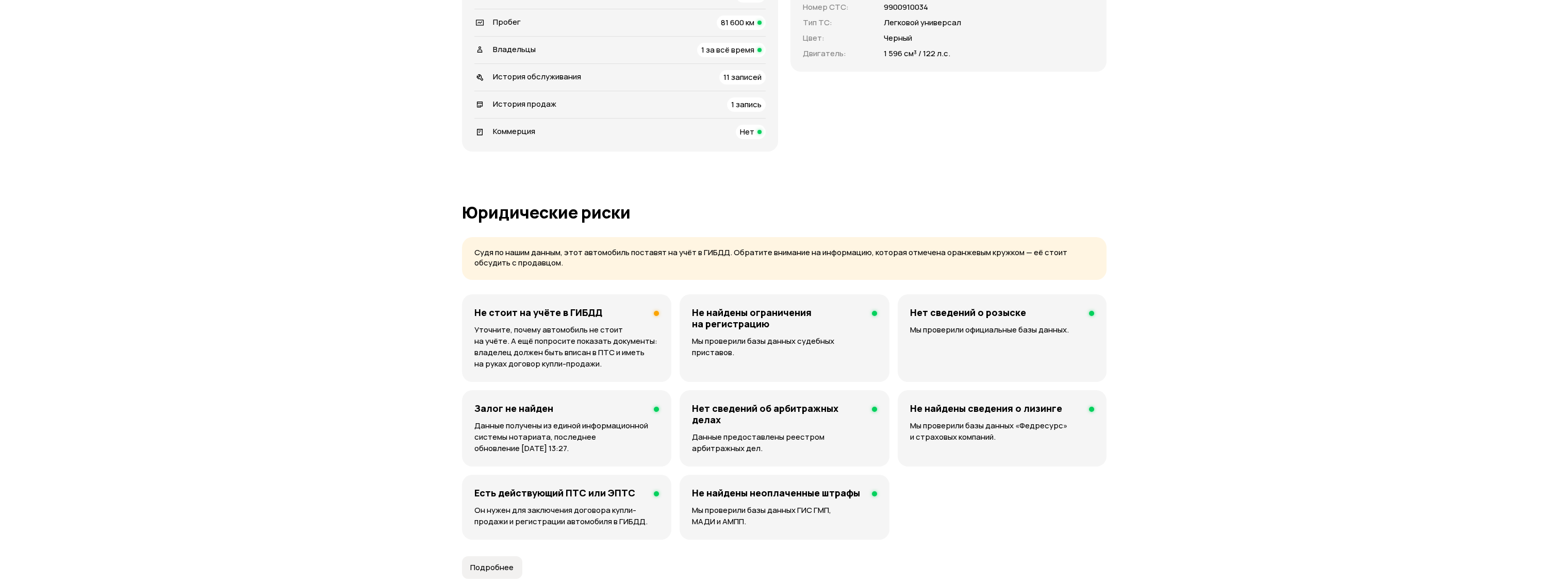
scroll to position [212, 0]
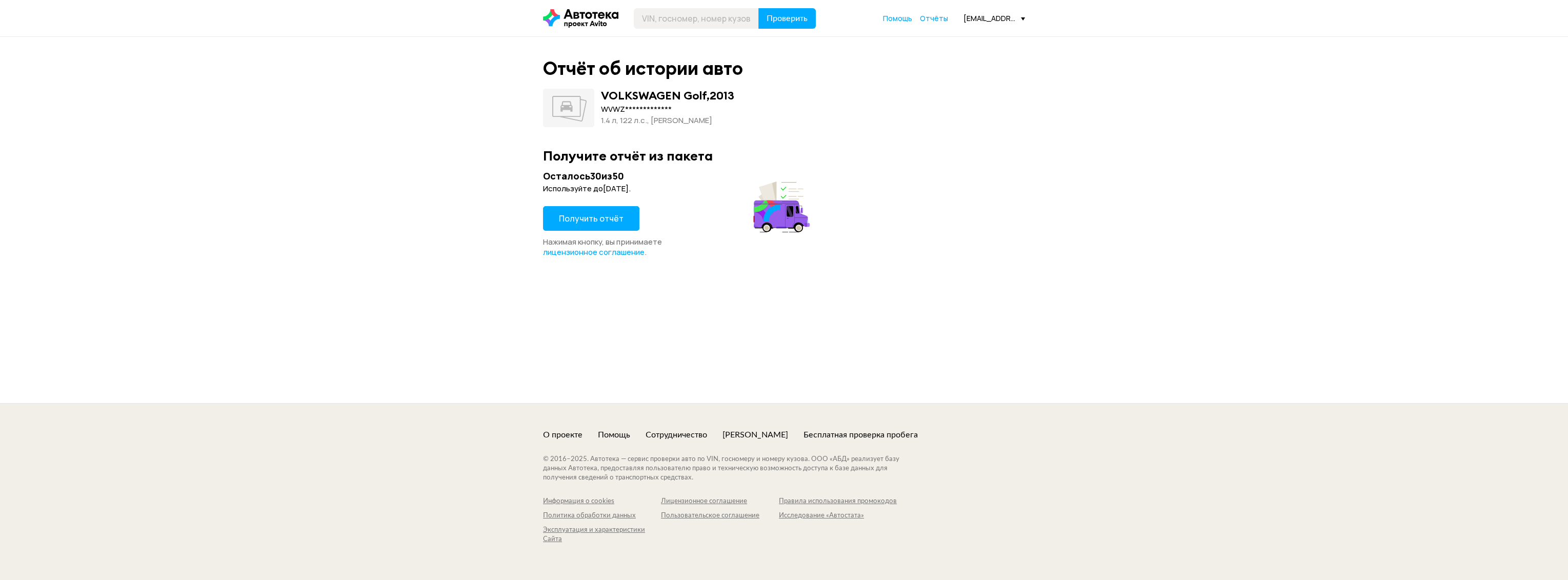
click at [623, 220] on button "Получить отчёт" at bounding box center [591, 218] width 96 height 25
